Goal: Task Accomplishment & Management: Manage account settings

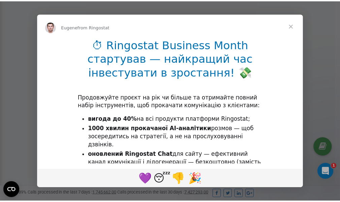
scroll to position [203, 0]
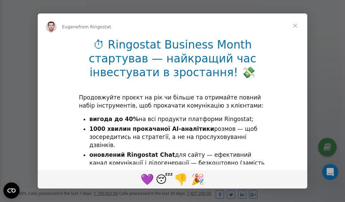
click at [297, 25] on span "Close" at bounding box center [295, 25] width 24 height 24
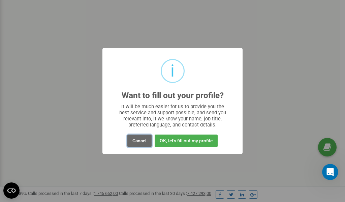
click at [137, 139] on button "Cancel" at bounding box center [139, 140] width 24 height 12
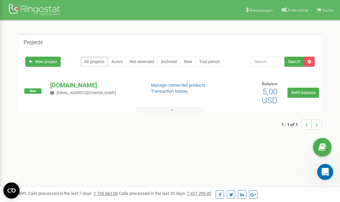
scroll to position [0, 0]
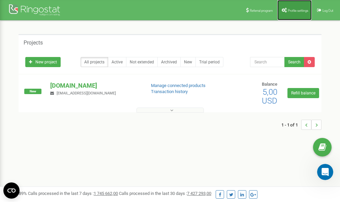
click at [289, 10] on span "Profile settings" at bounding box center [298, 11] width 21 height 4
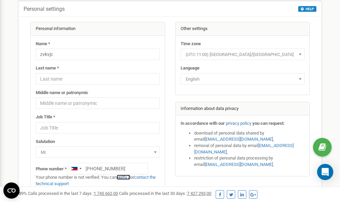
click at [128, 178] on link "verify it" at bounding box center [124, 177] width 14 height 5
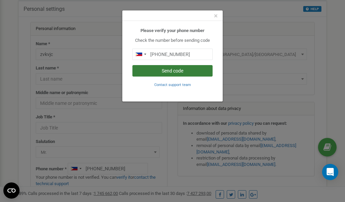
click at [183, 71] on button "Send code" at bounding box center [172, 70] width 80 height 11
